Goal: Information Seeking & Learning: Learn about a topic

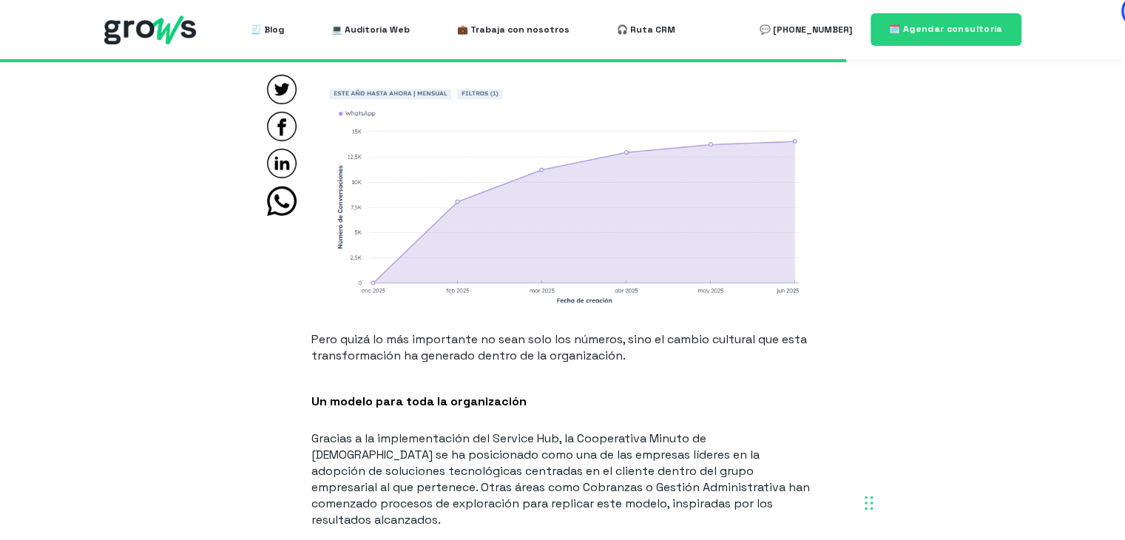
scroll to position [4290, 0]
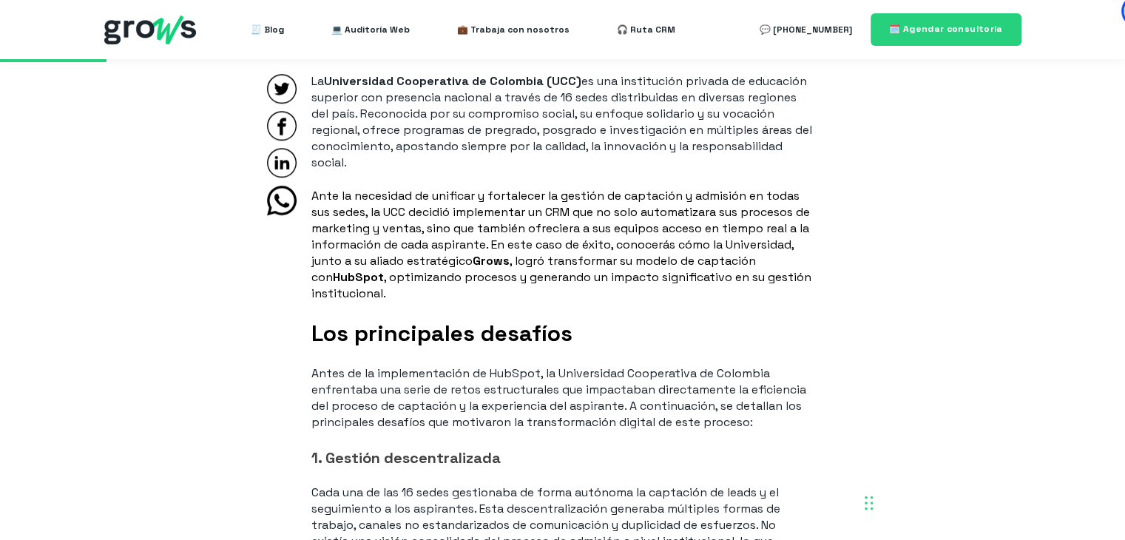
scroll to position [888, 0]
